Goal: Information Seeking & Learning: Find specific fact

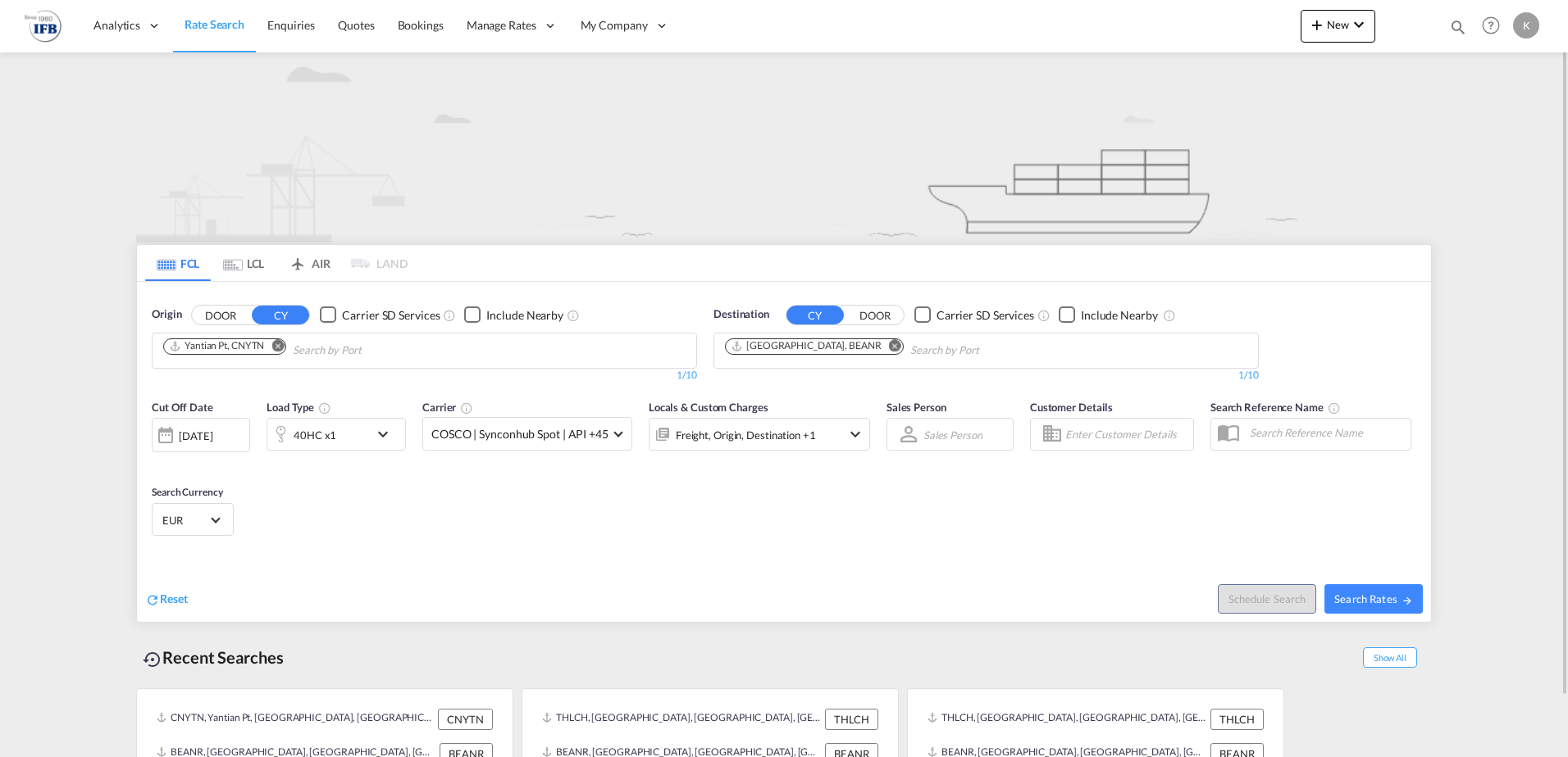
click at [282, 349] on md-icon "Remove" at bounding box center [277, 345] width 12 height 12
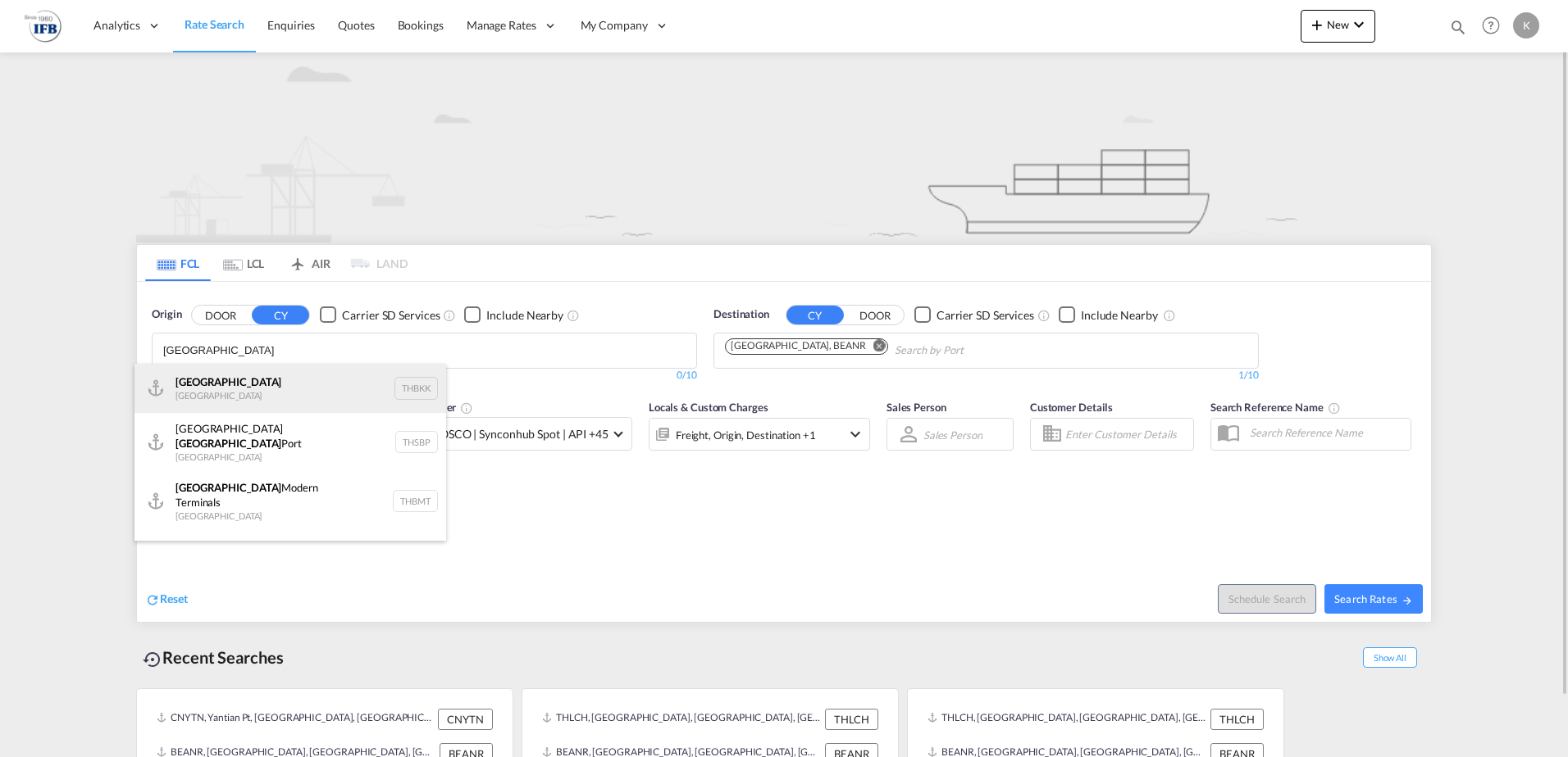
type input "bangkok"
click at [218, 382] on div "[GEOGRAPHIC_DATA] [GEOGRAPHIC_DATA] THBKK" at bounding box center [290, 388] width 311 height 49
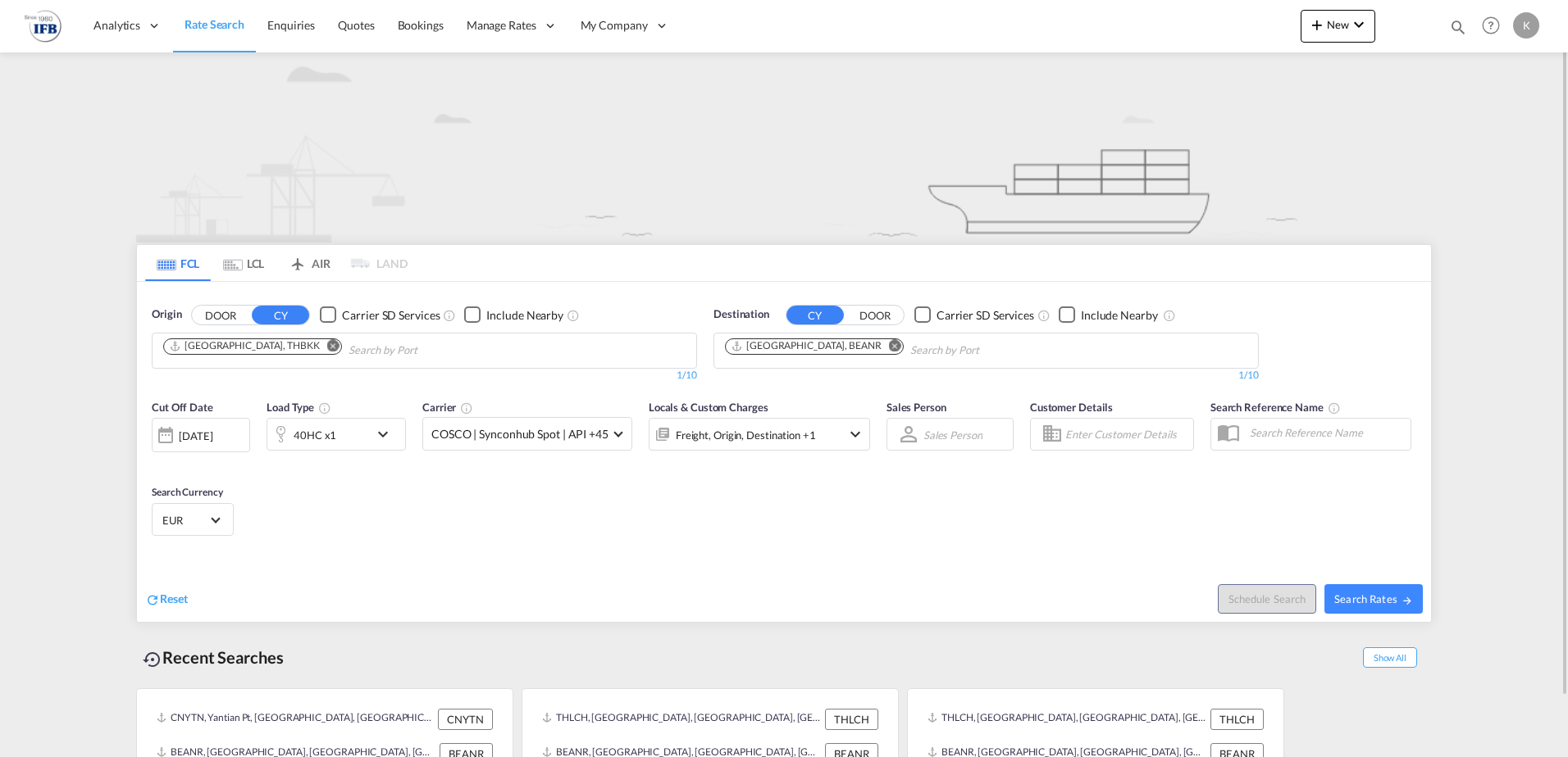
click at [213, 438] on div "[DATE]" at bounding box center [195, 435] width 33 height 15
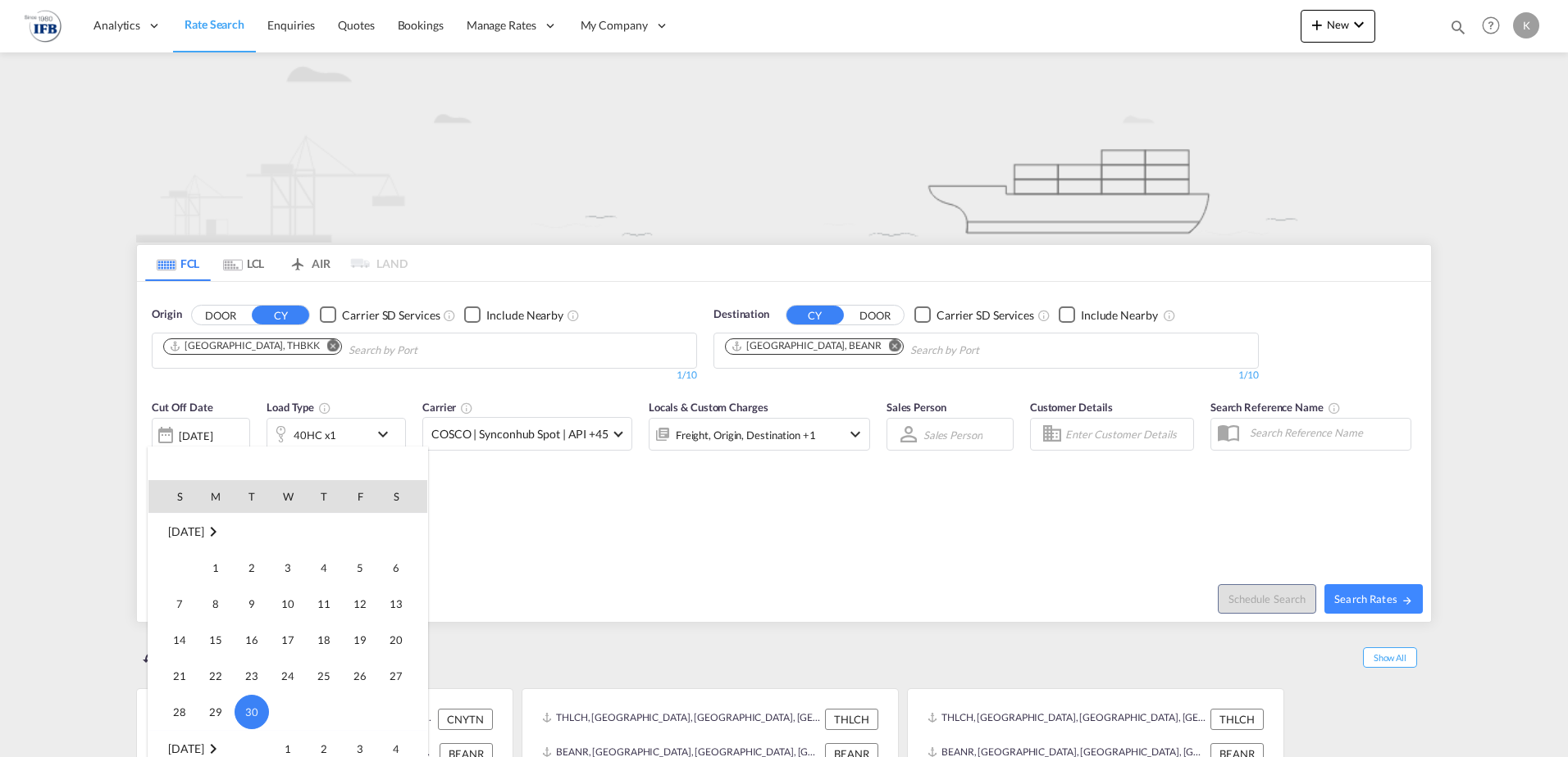
scroll to position [599, 0]
click at [238, 649] on span "14" at bounding box center [252, 657] width 33 height 33
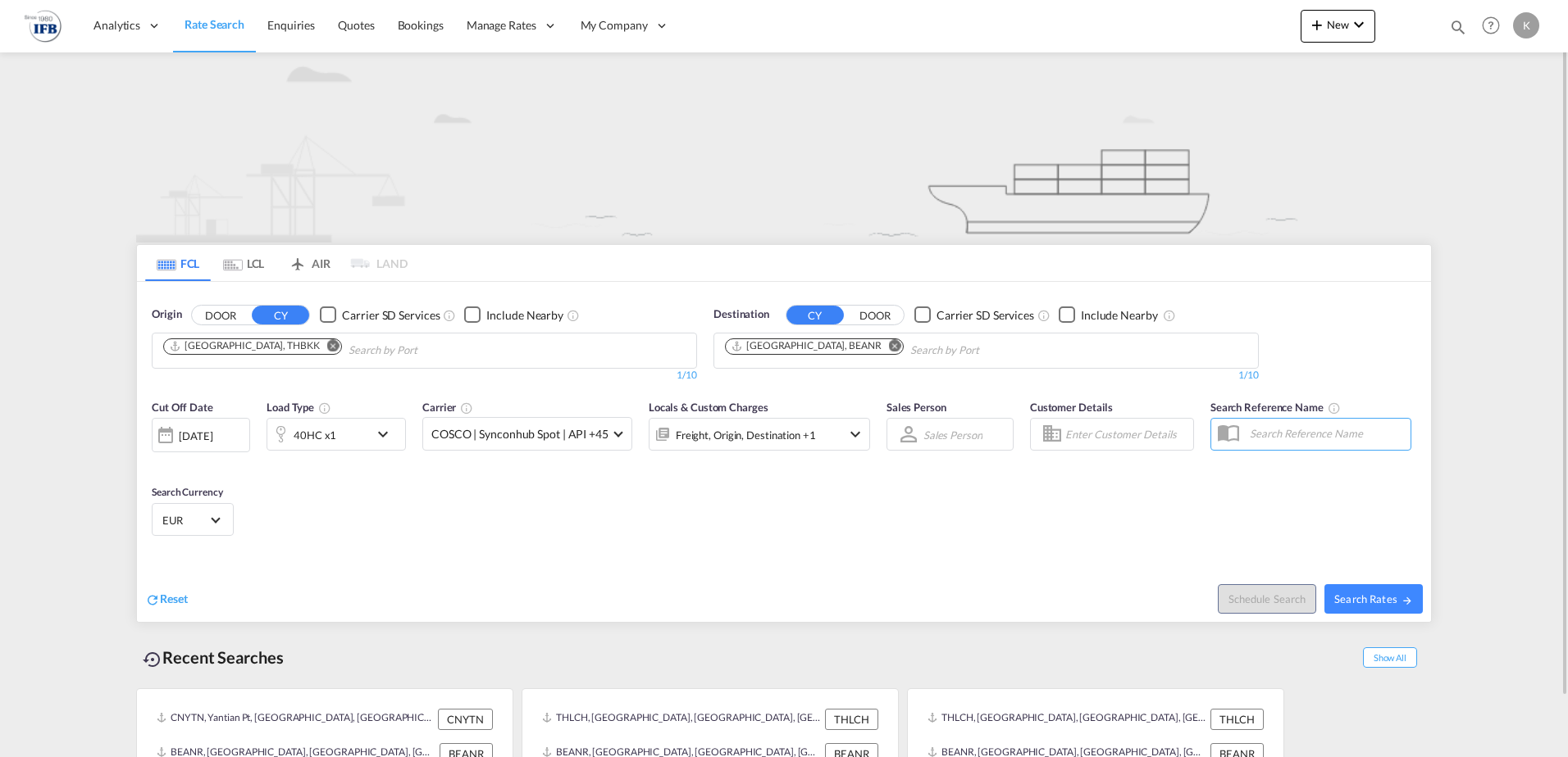
click at [400, 430] on md-icon "icon-chevron-down" at bounding box center [387, 434] width 28 height 20
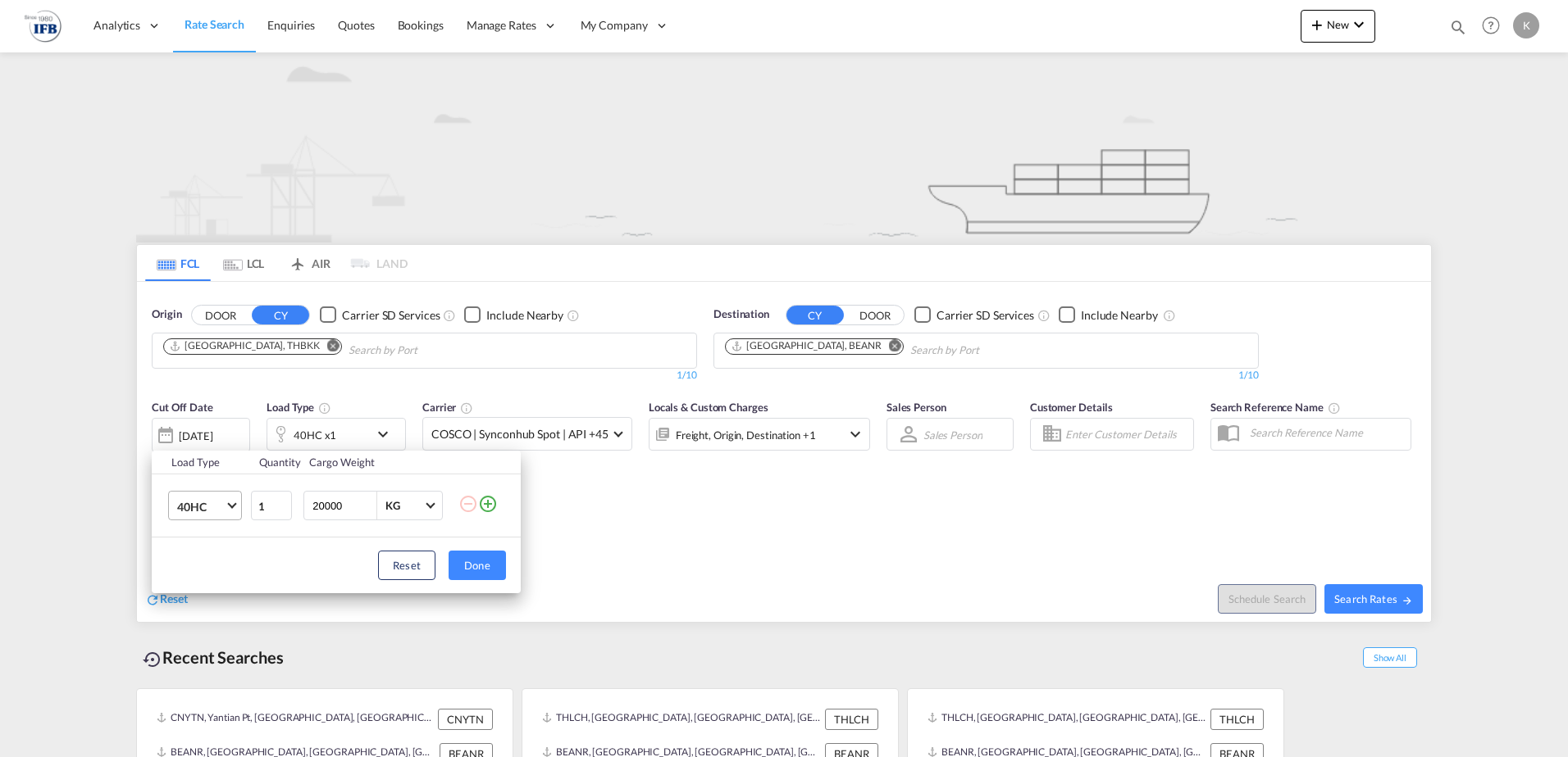
click at [207, 498] on md-select-value "40HC" at bounding box center [208, 506] width 66 height 28
click at [184, 425] on div "20GP" at bounding box center [192, 427] width 29 height 17
click at [491, 567] on button "Done" at bounding box center [477, 566] width 58 height 30
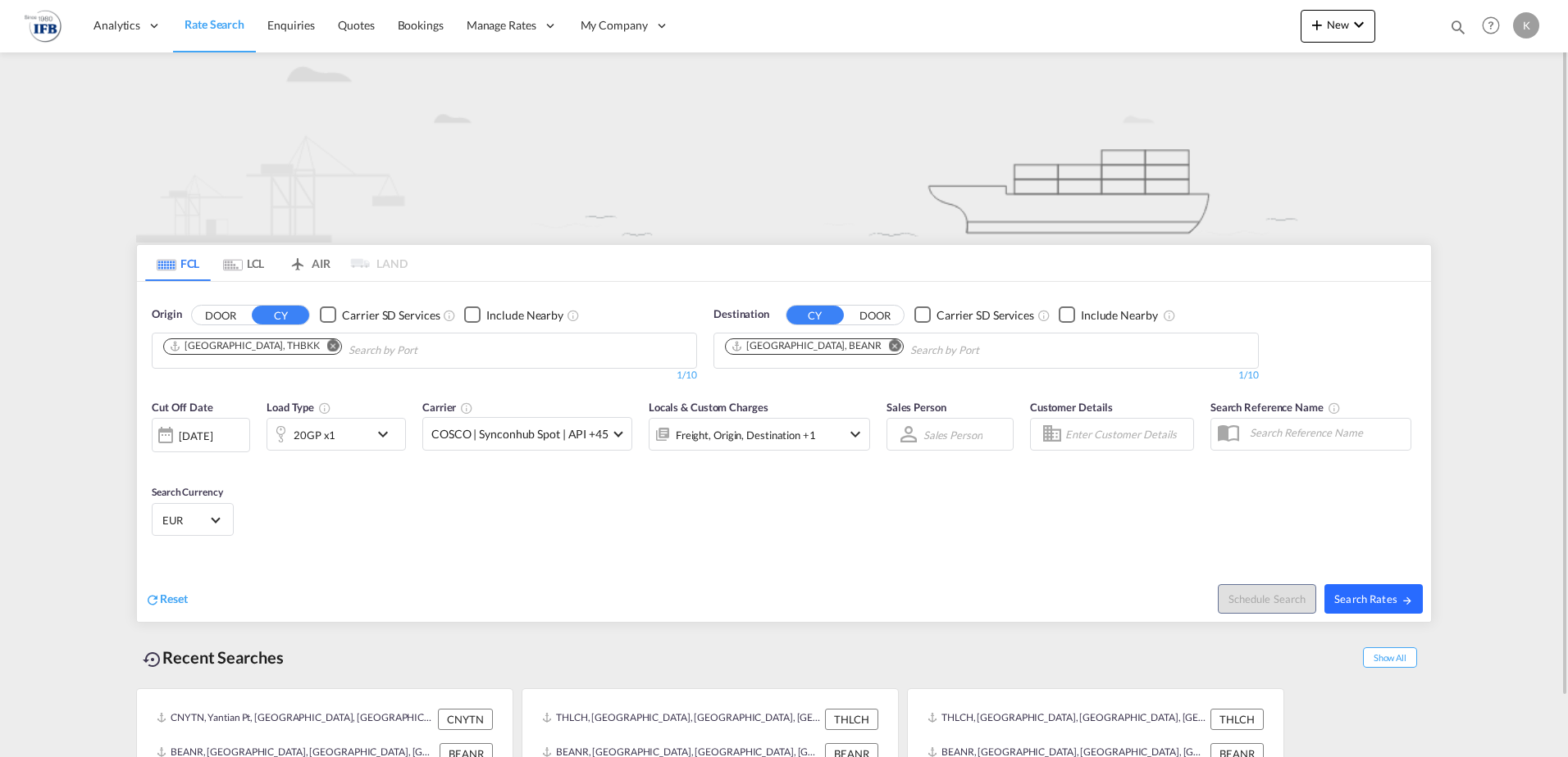
click at [1383, 593] on span "Search Rates" at bounding box center [1374, 599] width 79 height 13
type input "THBKK to BEANR / 14 Oct 2025"
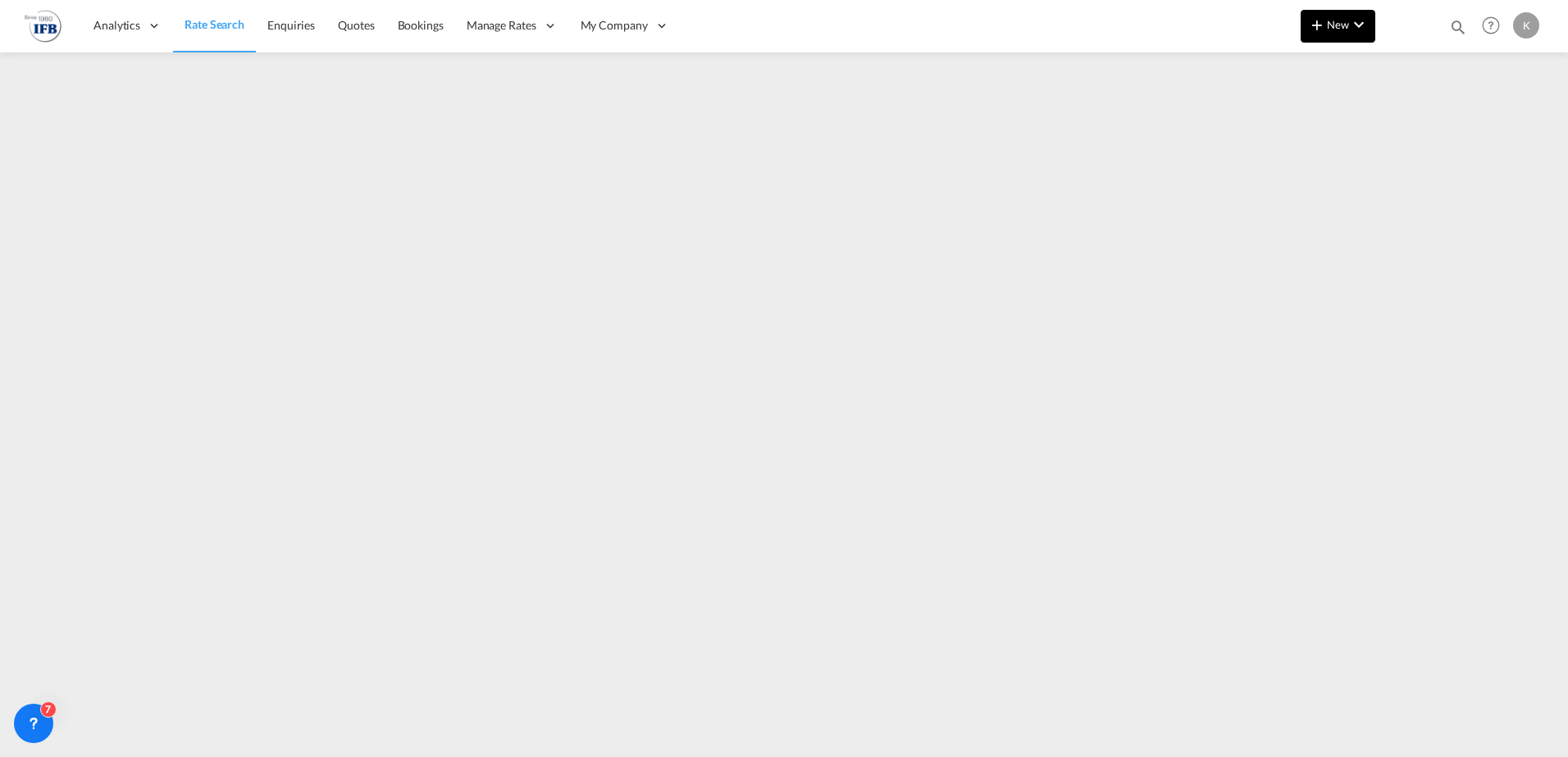
click at [1334, 24] on span "New" at bounding box center [1338, 24] width 61 height 13
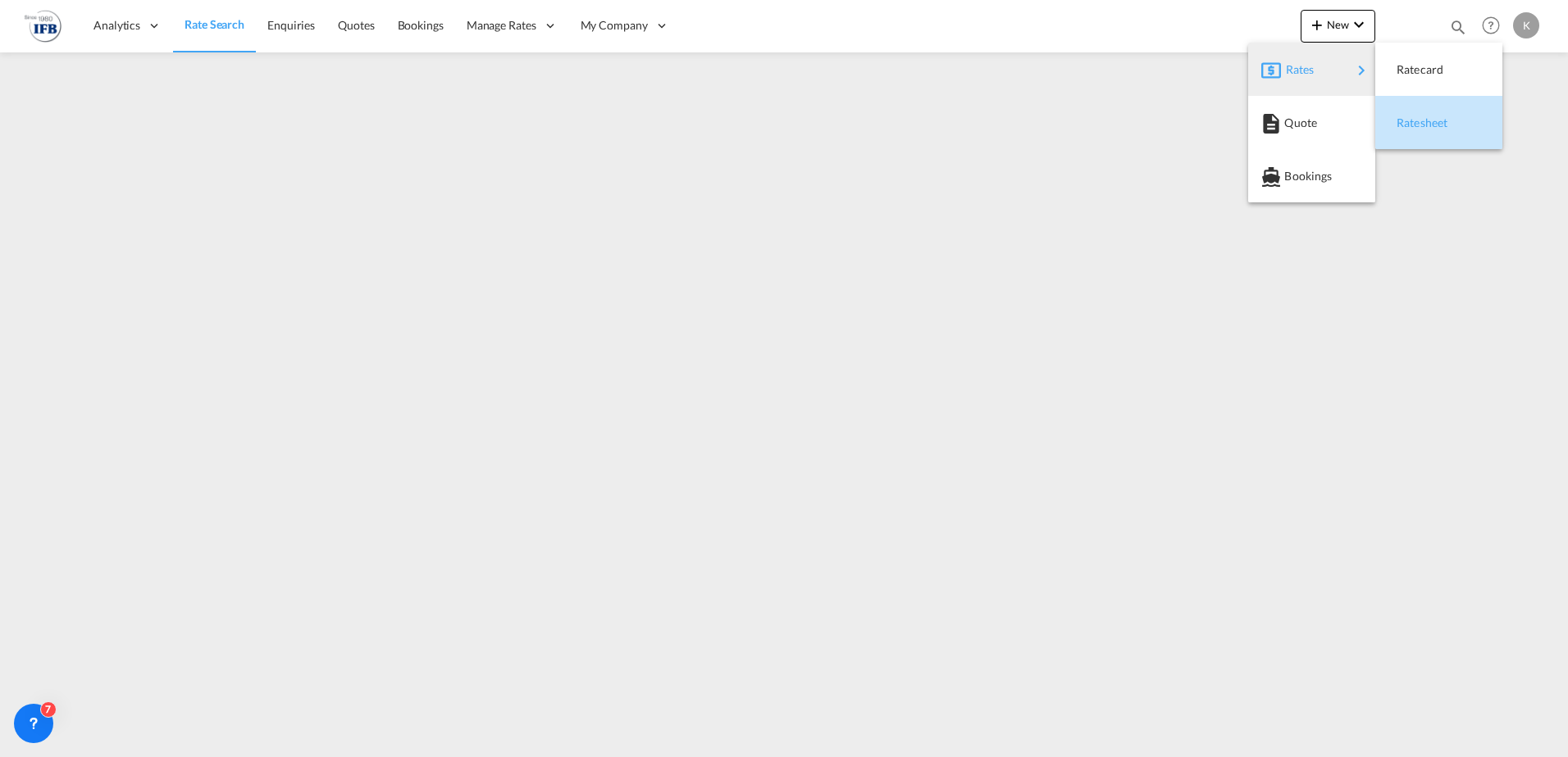
click at [1410, 121] on span "Ratesheet" at bounding box center [1405, 123] width 18 height 33
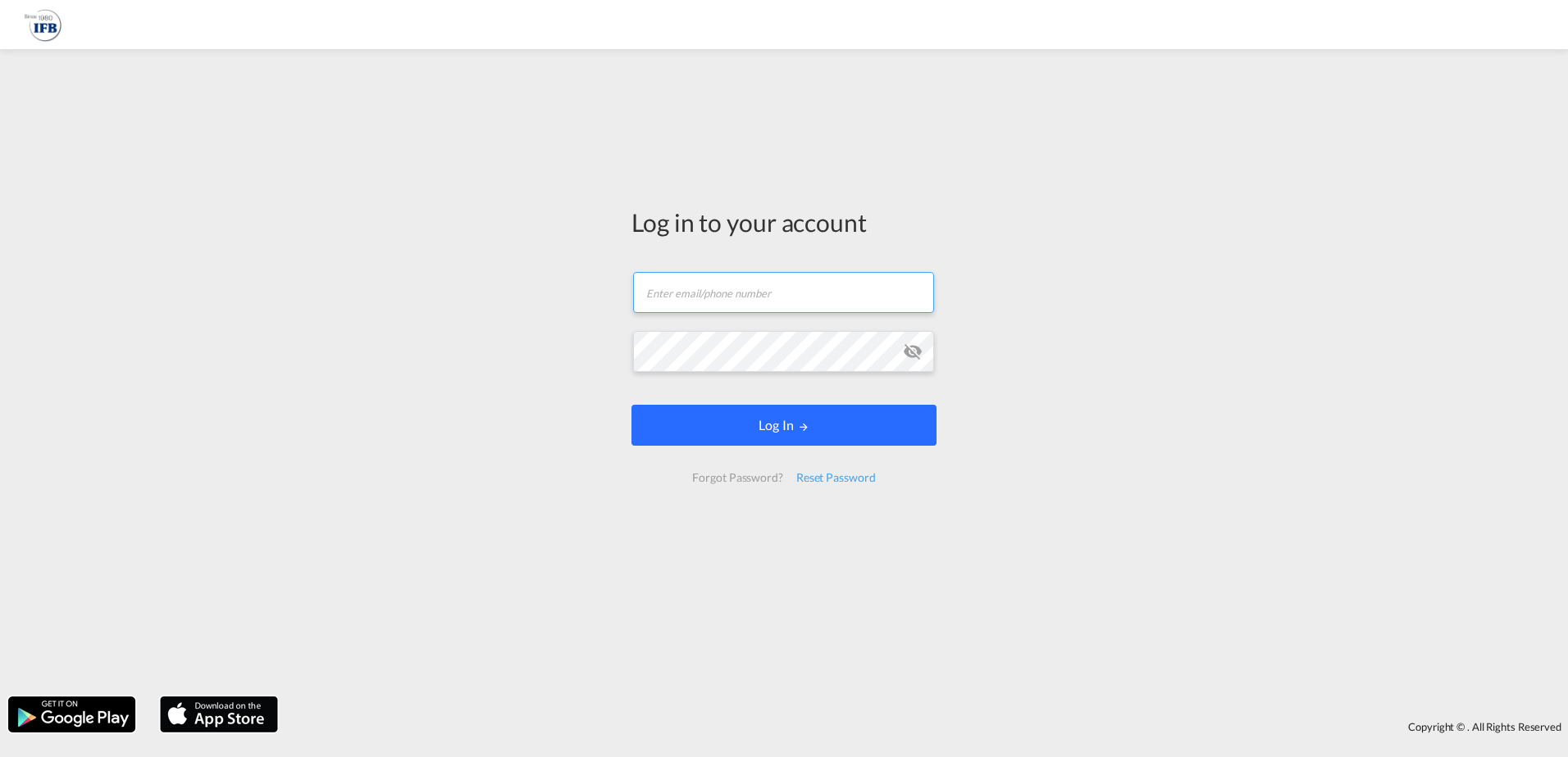
type input "[EMAIL_ADDRESS][DOMAIN_NAME]"
click at [757, 424] on button "Log In" at bounding box center [784, 425] width 305 height 41
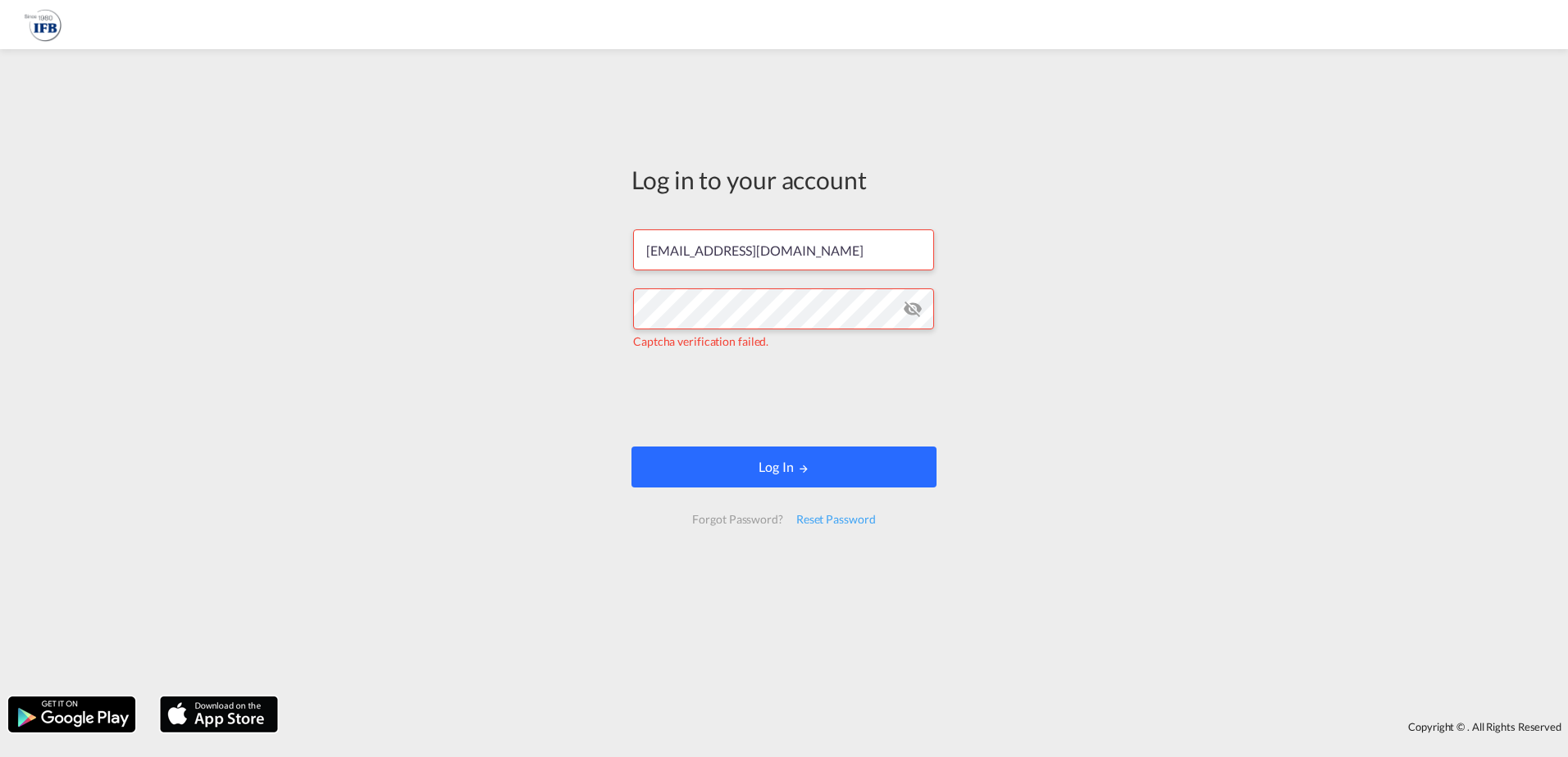
click at [735, 464] on button "Log In" at bounding box center [784, 467] width 305 height 41
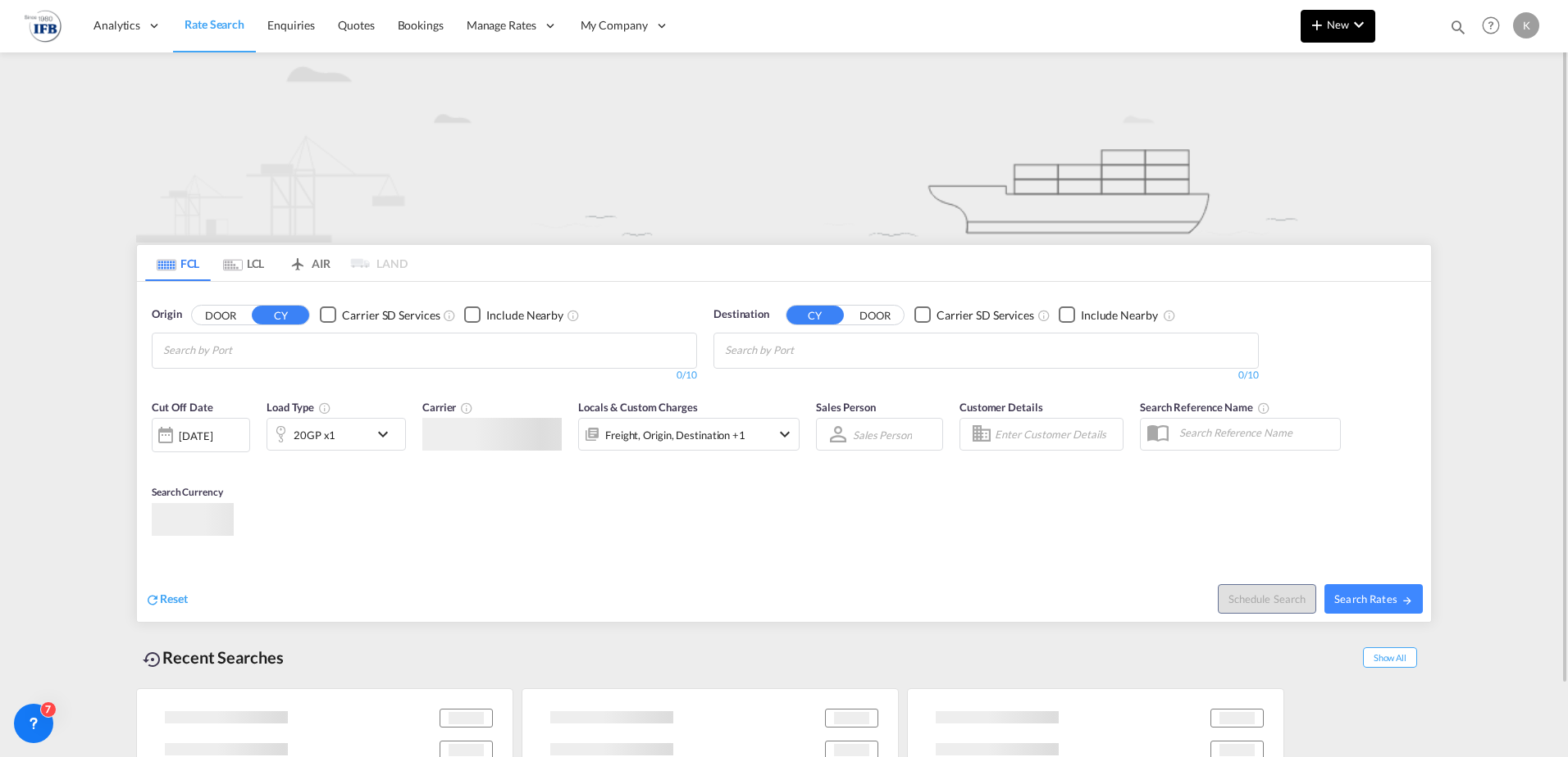
click at [1365, 17] on md-icon "icon-chevron-down" at bounding box center [1359, 24] width 20 height 20
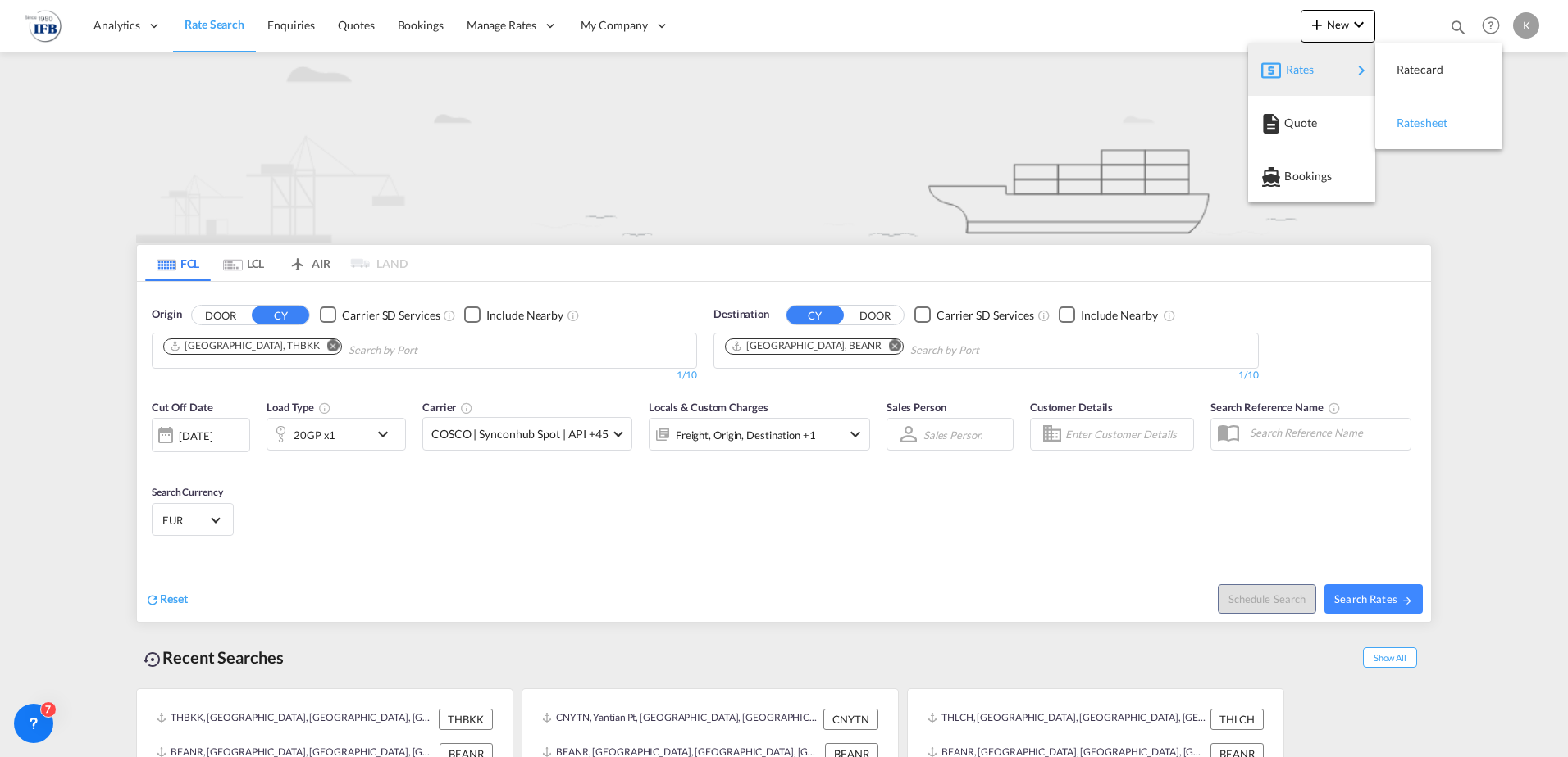
click at [1415, 124] on span "Ratesheet" at bounding box center [1405, 123] width 18 height 33
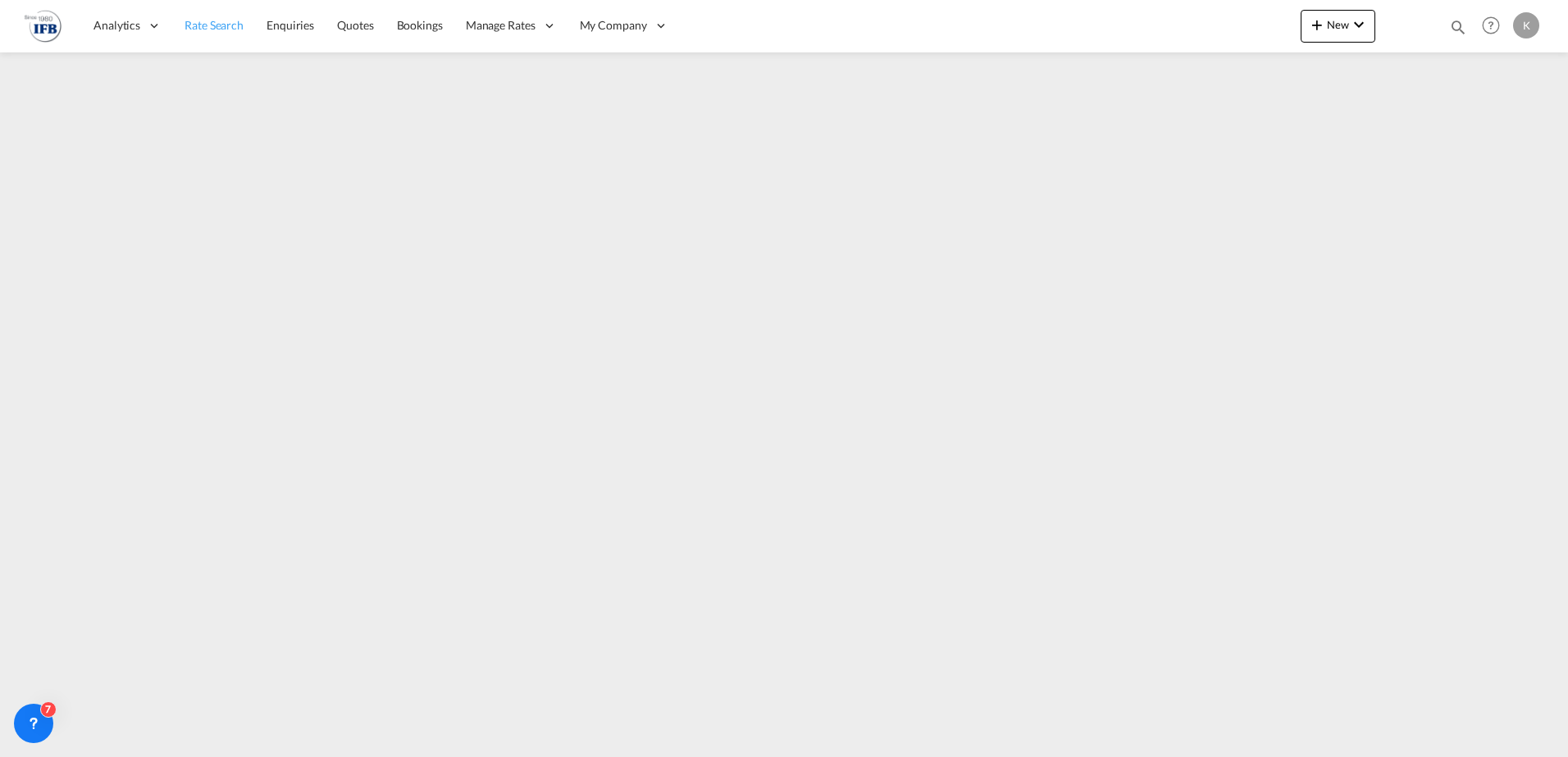
click at [199, 26] on span "Rate Search" at bounding box center [214, 25] width 59 height 14
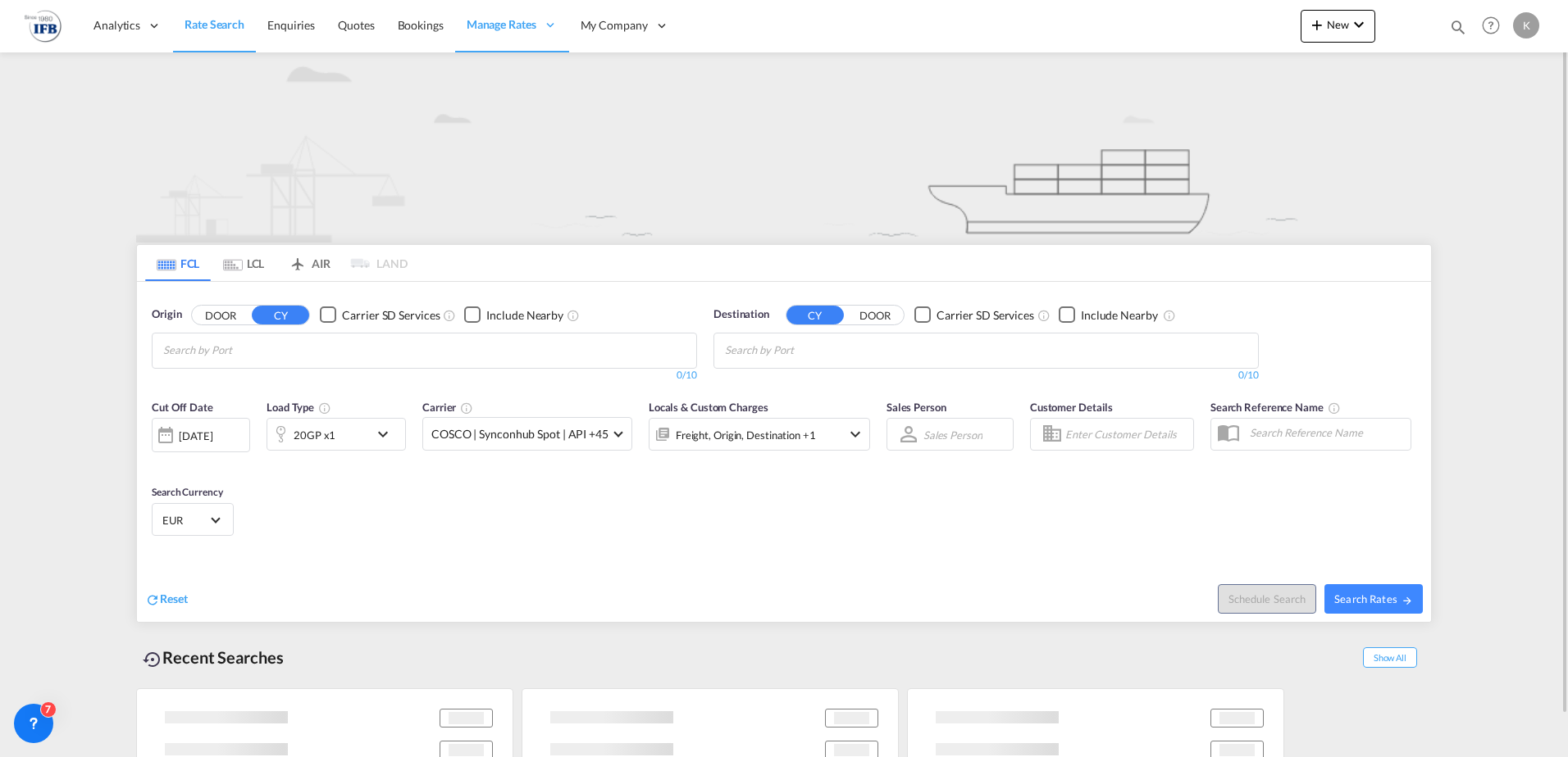
click at [257, 351] on input "Chips input." at bounding box center [241, 351] width 156 height 26
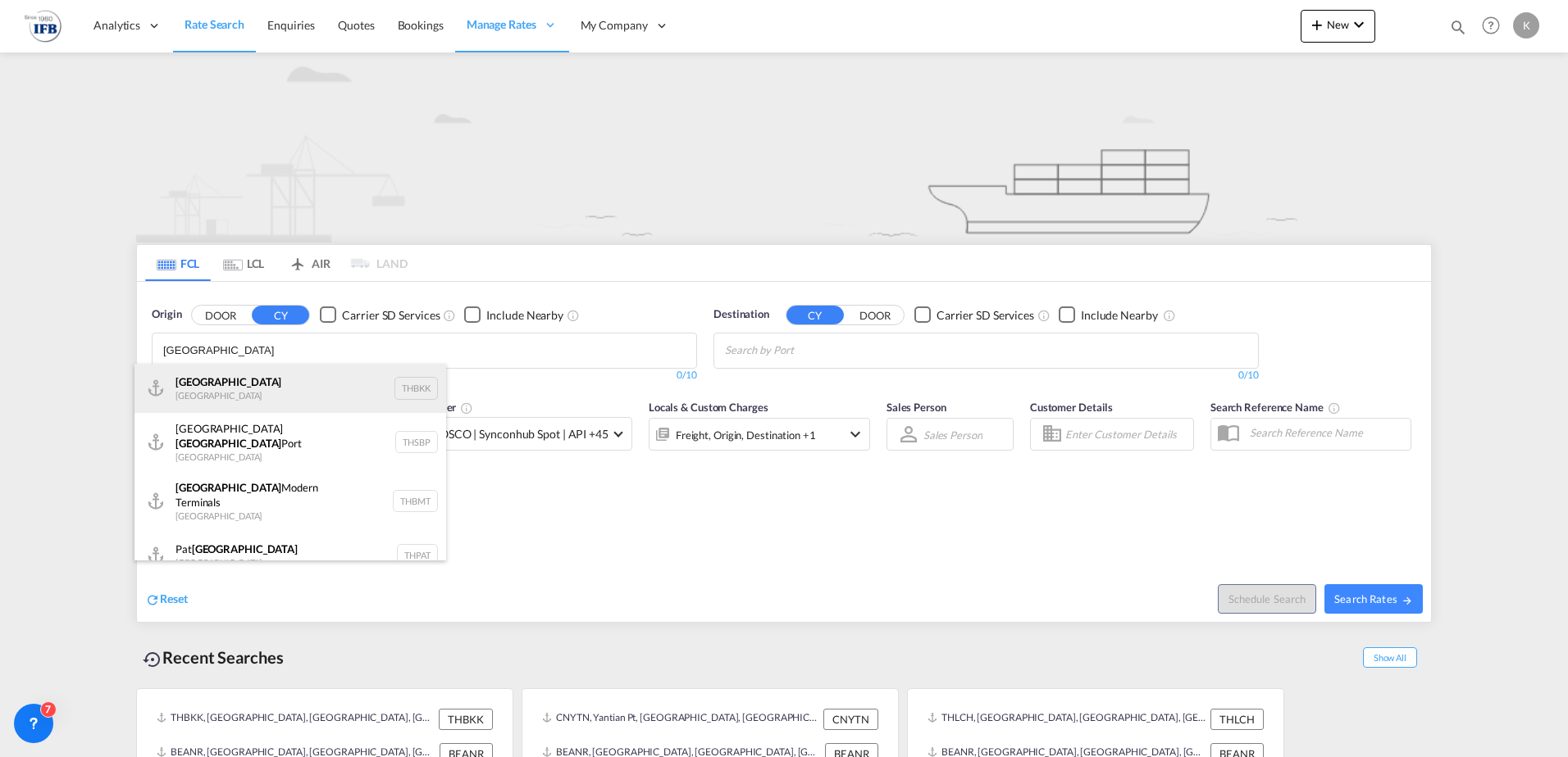
type input "[GEOGRAPHIC_DATA]"
click at [240, 375] on div "[GEOGRAPHIC_DATA] [GEOGRAPHIC_DATA] THBKK" at bounding box center [290, 388] width 311 height 49
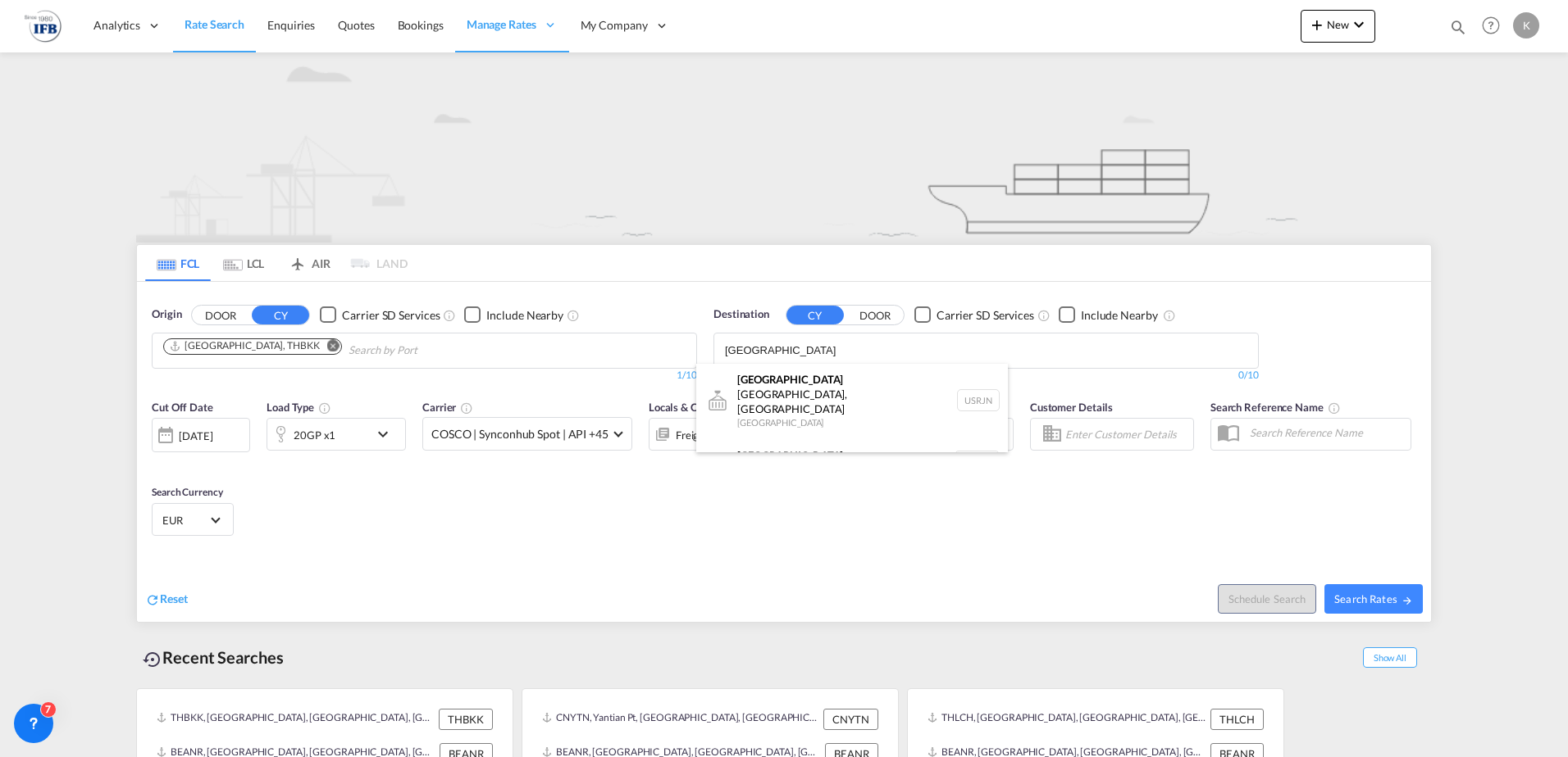
type input "[GEOGRAPHIC_DATA]"
click at [809, 349] on body "Analytics Reports Dashboard Rate Search Enquiries Quotes Bookings" at bounding box center [784, 378] width 1568 height 757
click at [793, 438] on div "[GEOGRAPHIC_DATA] [GEOGRAPHIC_DATA] NLRTM" at bounding box center [852, 462] width 311 height 49
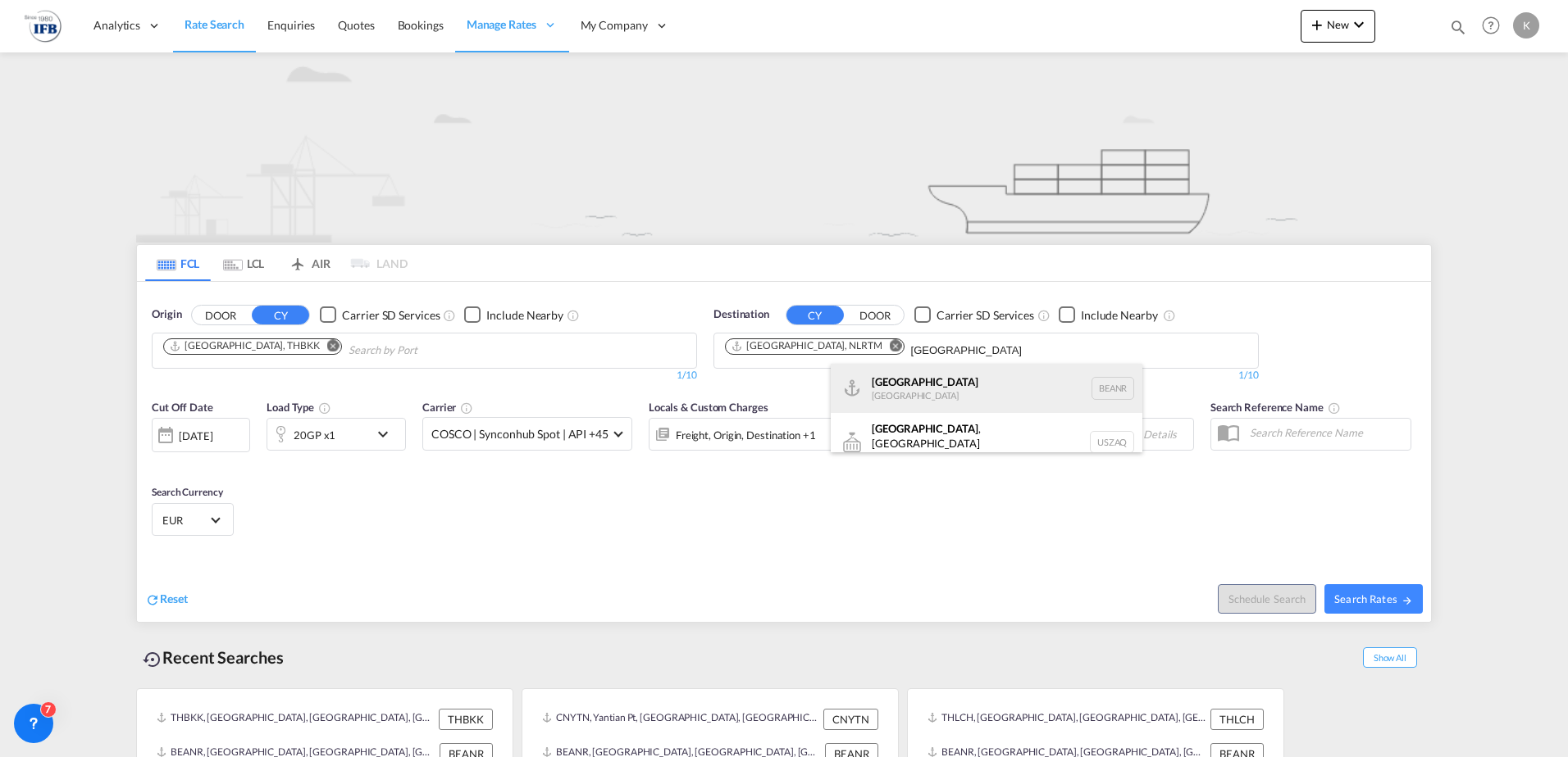
type input "[GEOGRAPHIC_DATA]"
click at [902, 392] on div "[GEOGRAPHIC_DATA] [GEOGRAPHIC_DATA] BEANR" at bounding box center [986, 388] width 311 height 49
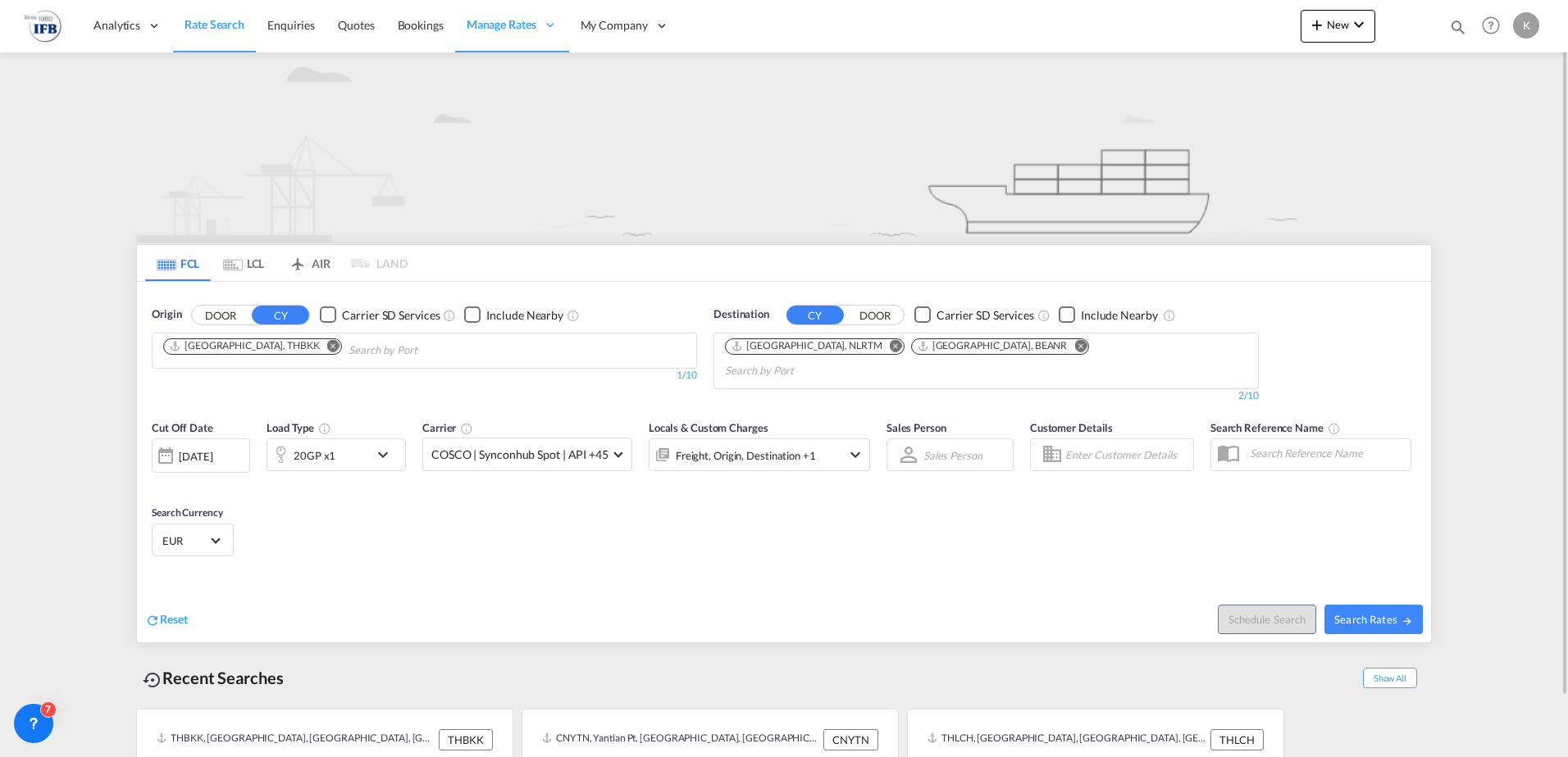
click at [213, 449] on div "[DATE]" at bounding box center [195, 456] width 33 height 15
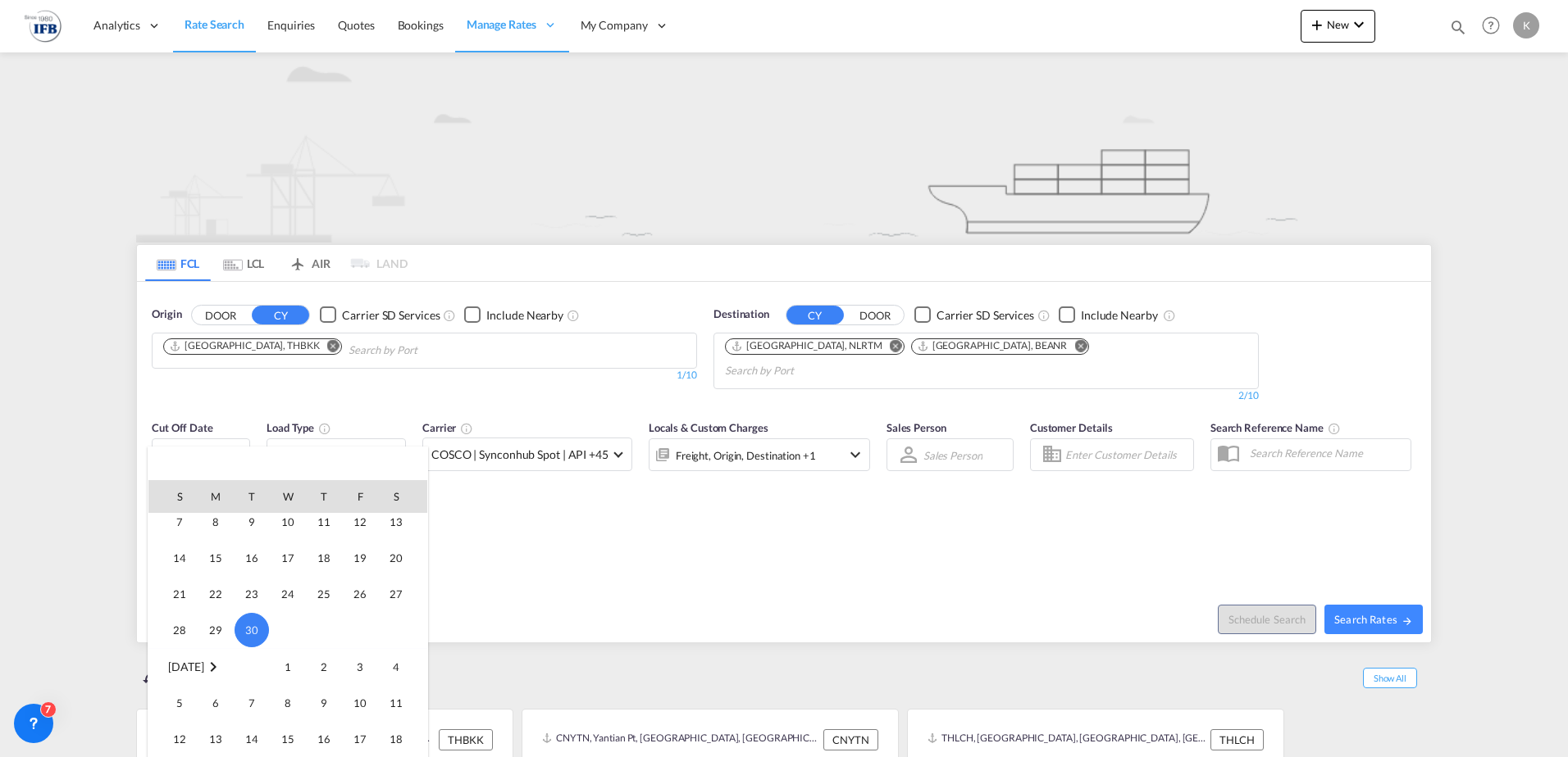
scroll to position [680, 0]
click at [311, 574] on span "16" at bounding box center [324, 576] width 33 height 33
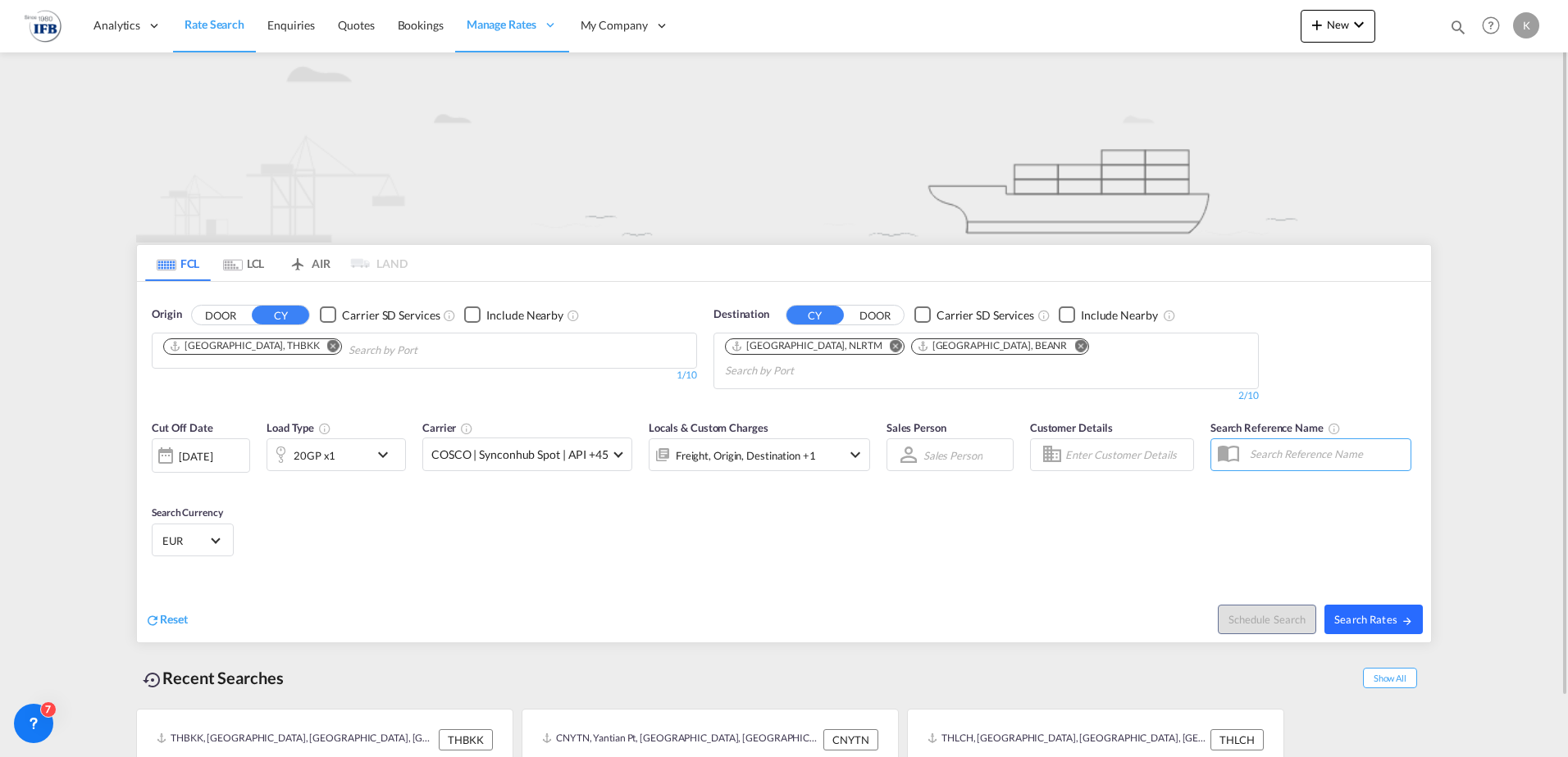
click at [1402, 615] on md-icon "icon-arrow-right" at bounding box center [1407, 621] width 11 height 11
type input "THBKK to NLRTM,BEANR / [DATE]"
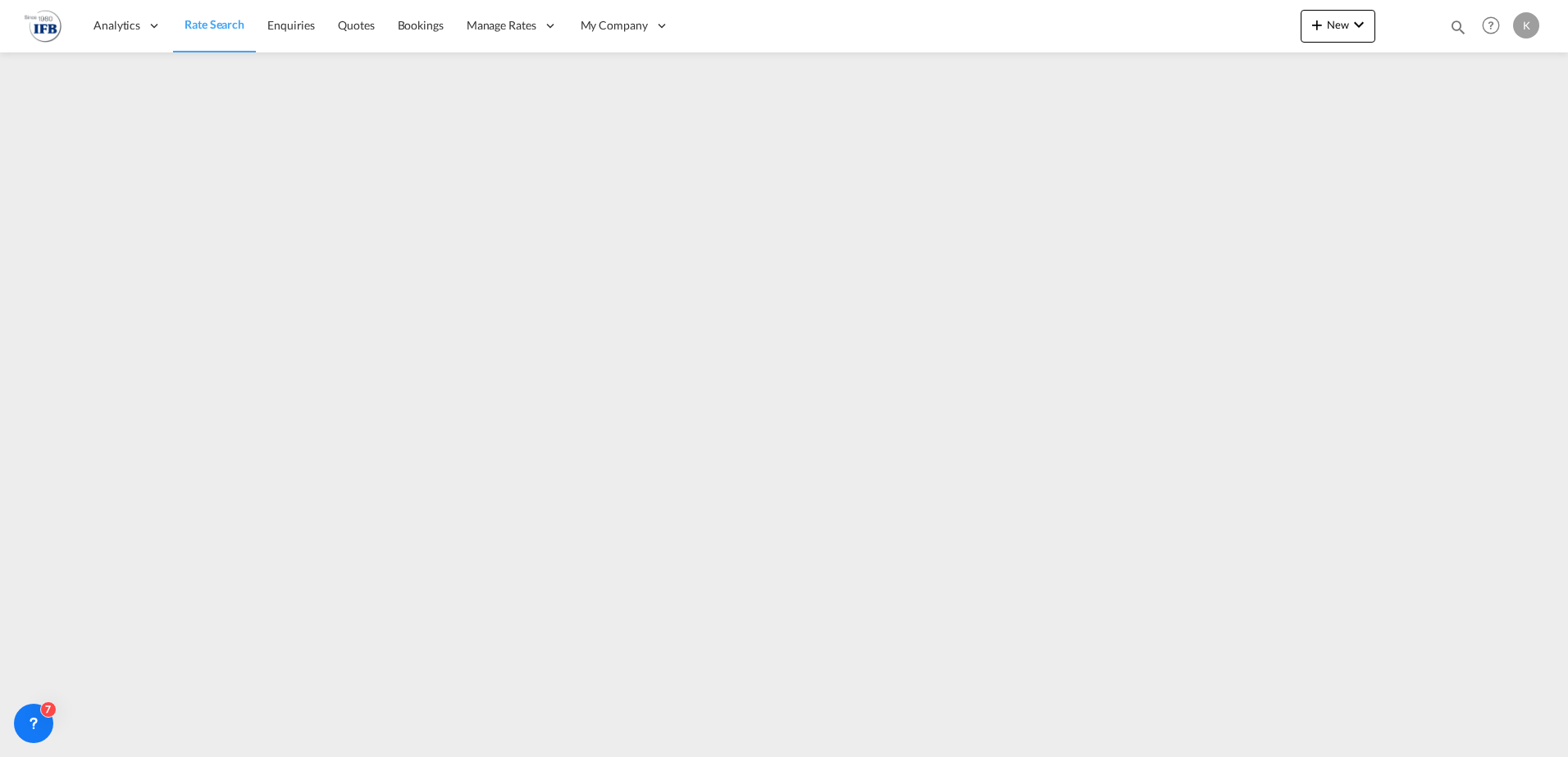
click at [204, 19] on span "Rate Search" at bounding box center [214, 24] width 59 height 14
